Goal: Information Seeking & Learning: Learn about a topic

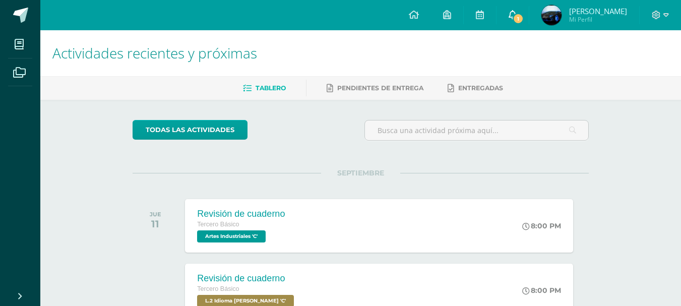
click at [517, 13] on icon at bounding box center [513, 14] width 8 height 9
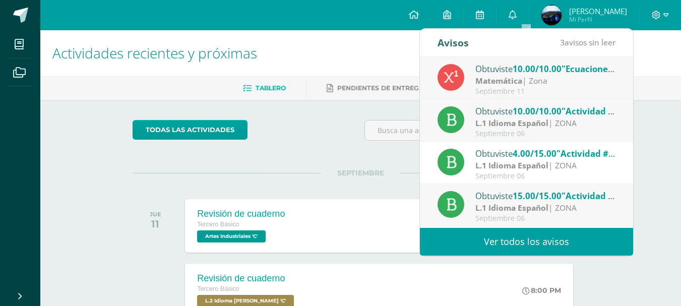
click at [528, 86] on div "Matemática | Zona" at bounding box center [546, 81] width 140 height 12
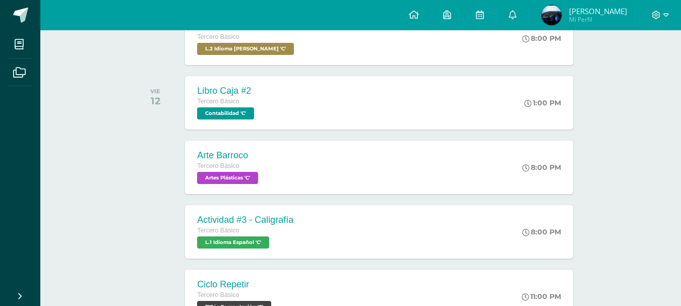
scroll to position [303, 0]
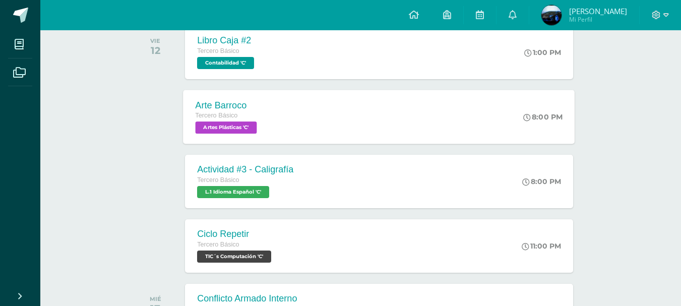
click at [357, 119] on div "Arte Barroco Tercero Básico Artes Plásticas 'C' 8:00 PM Arte Barroco Artes Plás…" at bounding box center [380, 117] width 392 height 54
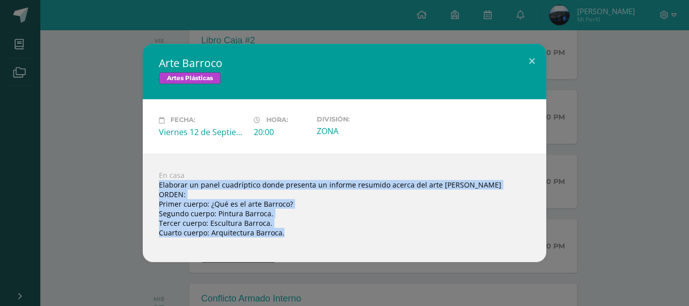
drag, startPoint x: 159, startPoint y: 184, endPoint x: 325, endPoint y: 241, distance: 175.0
click at [325, 241] on div "En casa Elaborar un panel cuadríptico donde presenta un informe resumido acerca…" at bounding box center [345, 208] width 404 height 108
copy body "Elaborar un panel cuadríptico donde presenta un informe resumido acerca del art…"
click at [566, 191] on div "Arte Barroco Artes Plásticas Fecha: [DATE] Hora: 20:00 División: ZONA" at bounding box center [344, 153] width 681 height 218
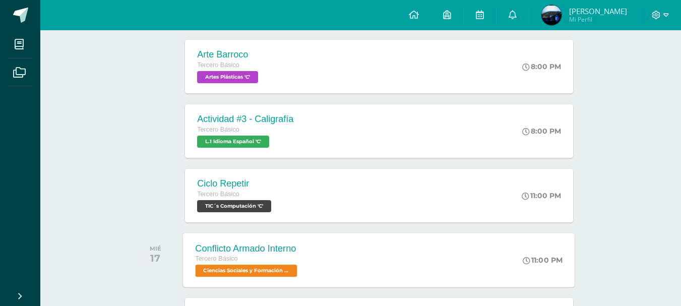
scroll to position [454, 0]
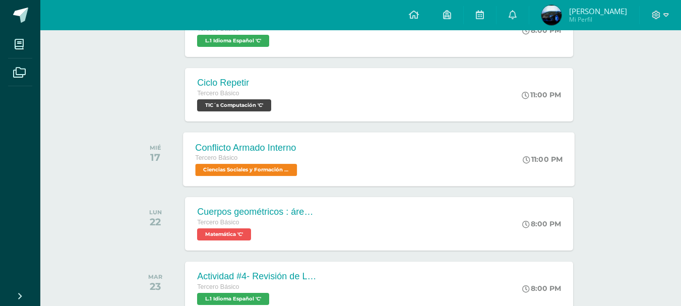
click at [439, 169] on div "Conflicto Armado Interno Tercero Básico Ciencias Sociales y Formación Ciudadana…" at bounding box center [380, 159] width 392 height 54
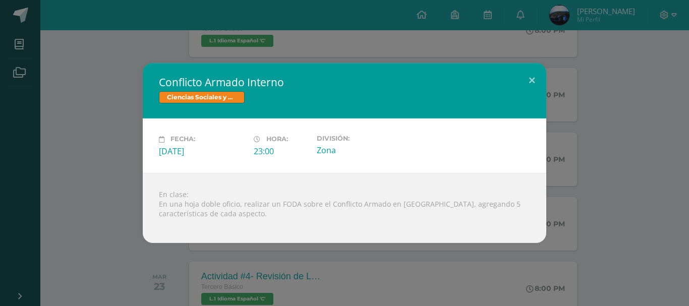
click at [590, 185] on div "Conflicto Armado Interno Ciencias Sociales y Formación Ciudadana Fecha: [DATE] …" at bounding box center [344, 153] width 681 height 180
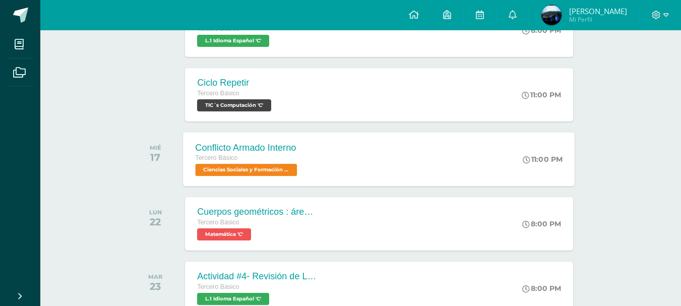
scroll to position [504, 0]
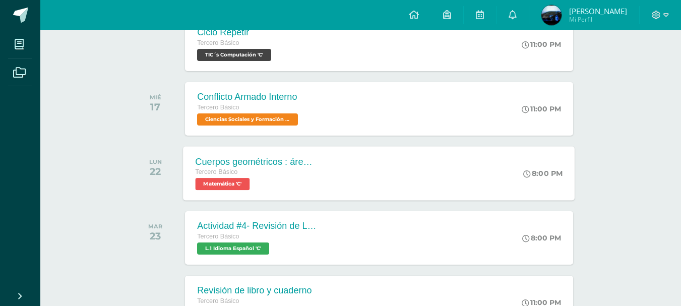
click at [359, 175] on div "Cuerpos geométricos : área y volumen Tercero Básico Matemática 'C' 8:00 PM Cuer…" at bounding box center [380, 173] width 392 height 54
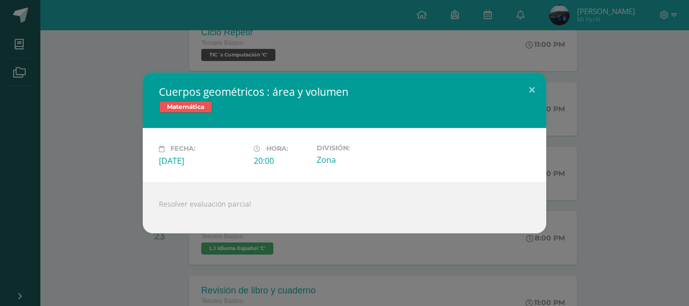
click at [611, 211] on div "Cuerpos geométricos : área y volumen Matemática Fecha: [DATE] Hora: 20:00 Divis…" at bounding box center [344, 153] width 681 height 160
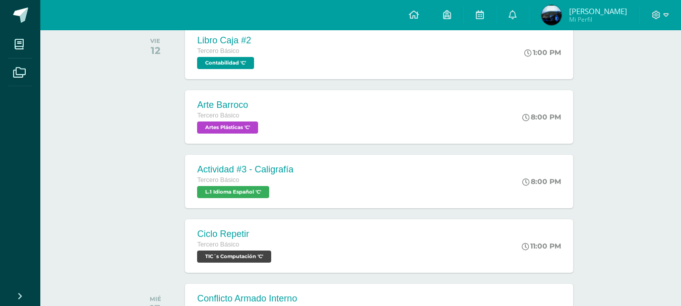
scroll to position [202, 0]
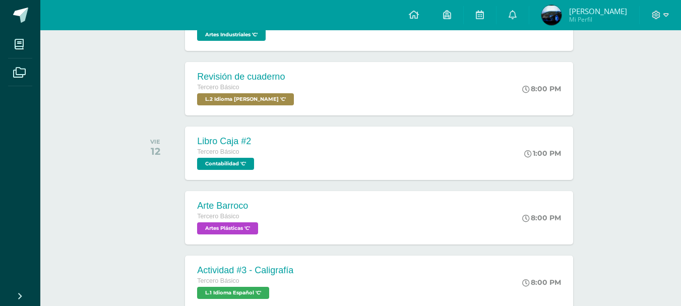
click at [591, 178] on div "todas las Actividades No tienes actividades Échale un vistazo a los demás perío…" at bounding box center [360, 293] width 497 height 791
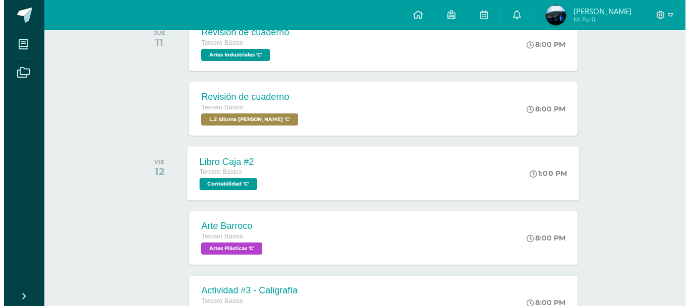
scroll to position [232, 0]
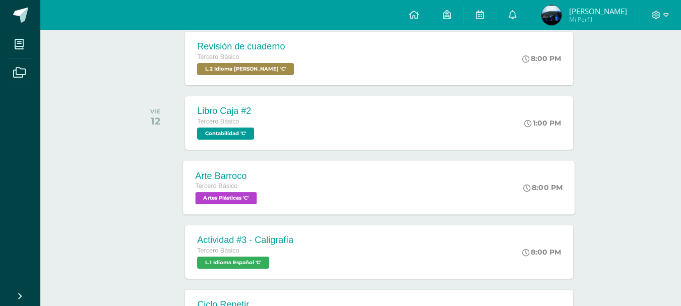
click at [337, 184] on div "Arte Barroco Tercero Básico Artes Plásticas 'C' 8:00 PM Arte Barroco Artes Plás…" at bounding box center [380, 187] width 392 height 54
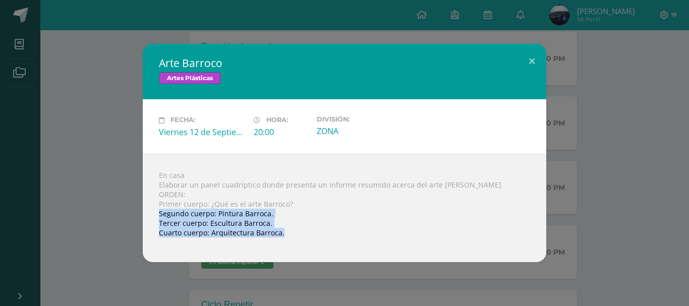
drag, startPoint x: 158, startPoint y: 213, endPoint x: 295, endPoint y: 237, distance: 138.7
click at [295, 237] on div "En casa Elaborar un panel cuadríptico donde presenta un informe resumido acerca…" at bounding box center [345, 208] width 404 height 108
